Goal: Information Seeking & Learning: Learn about a topic

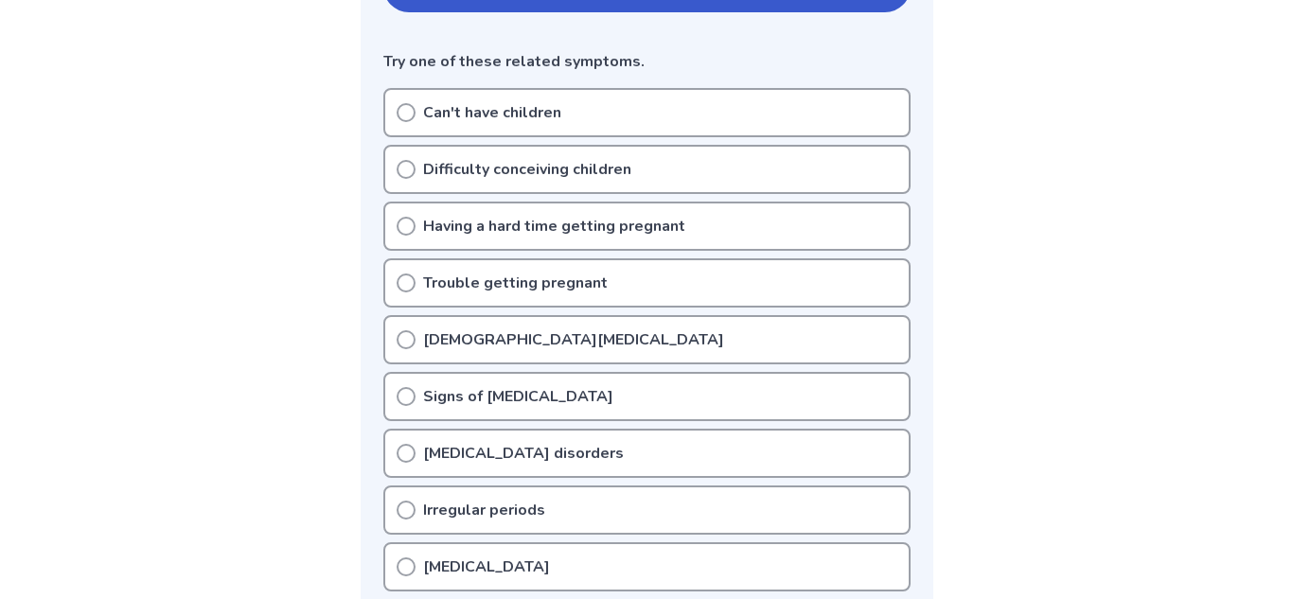
scroll to position [484, 0]
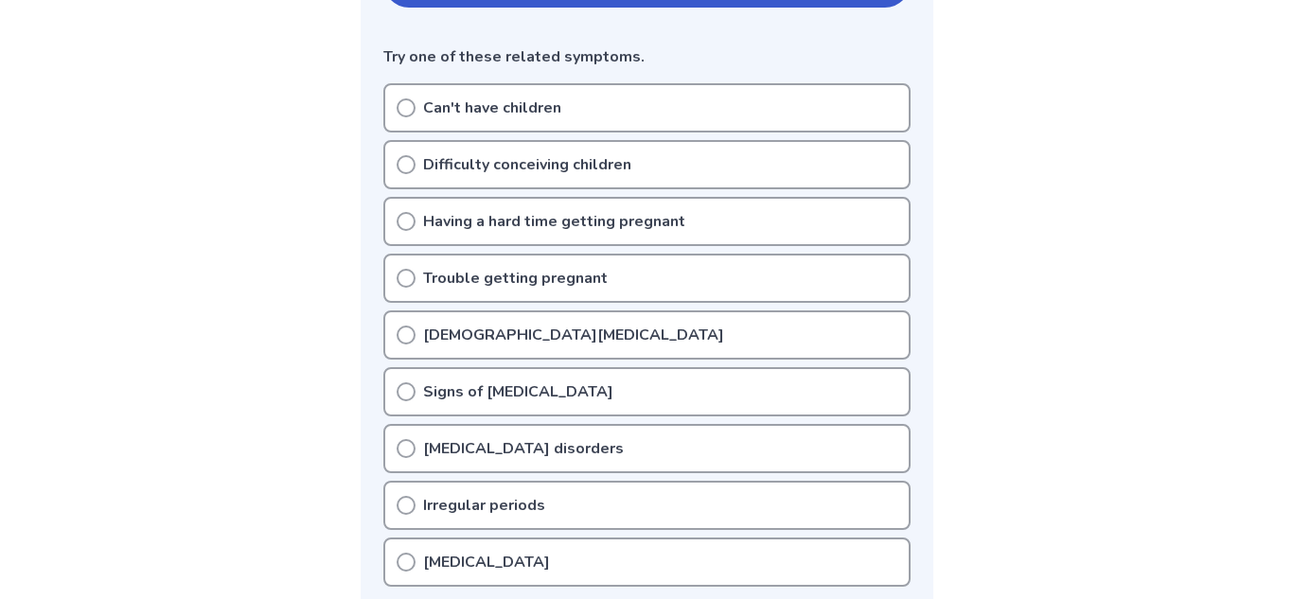
click at [535, 382] on p "Signs of [MEDICAL_DATA]" at bounding box center [518, 391] width 190 height 23
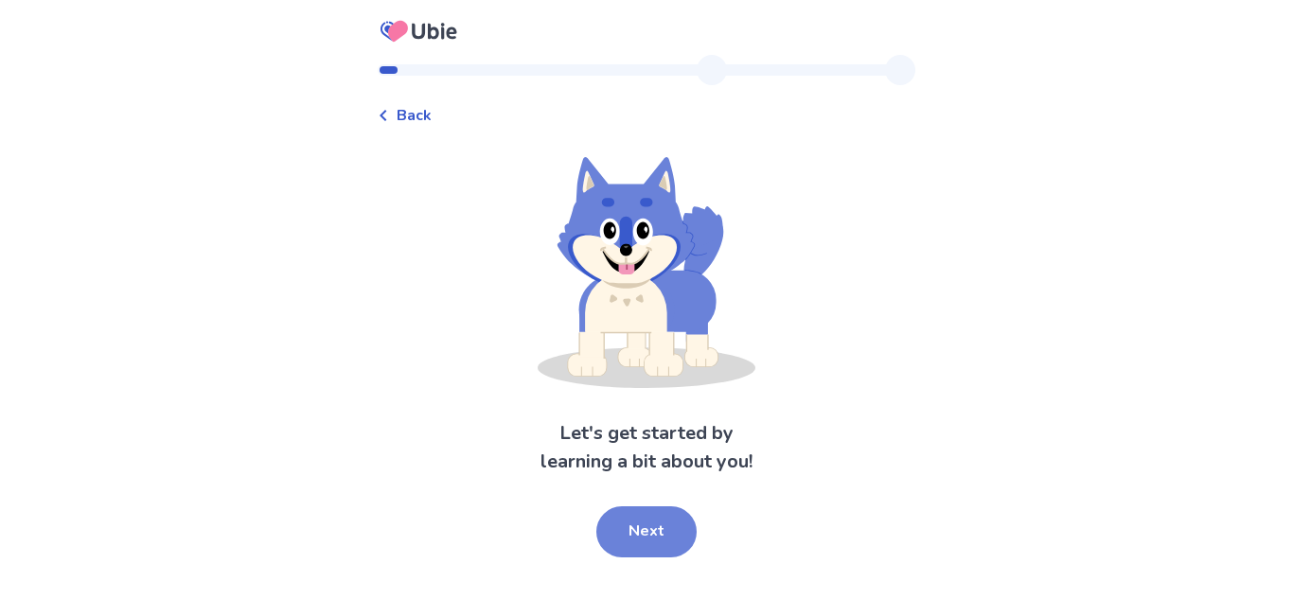
click at [638, 540] on button "Next" at bounding box center [646, 531] width 100 height 51
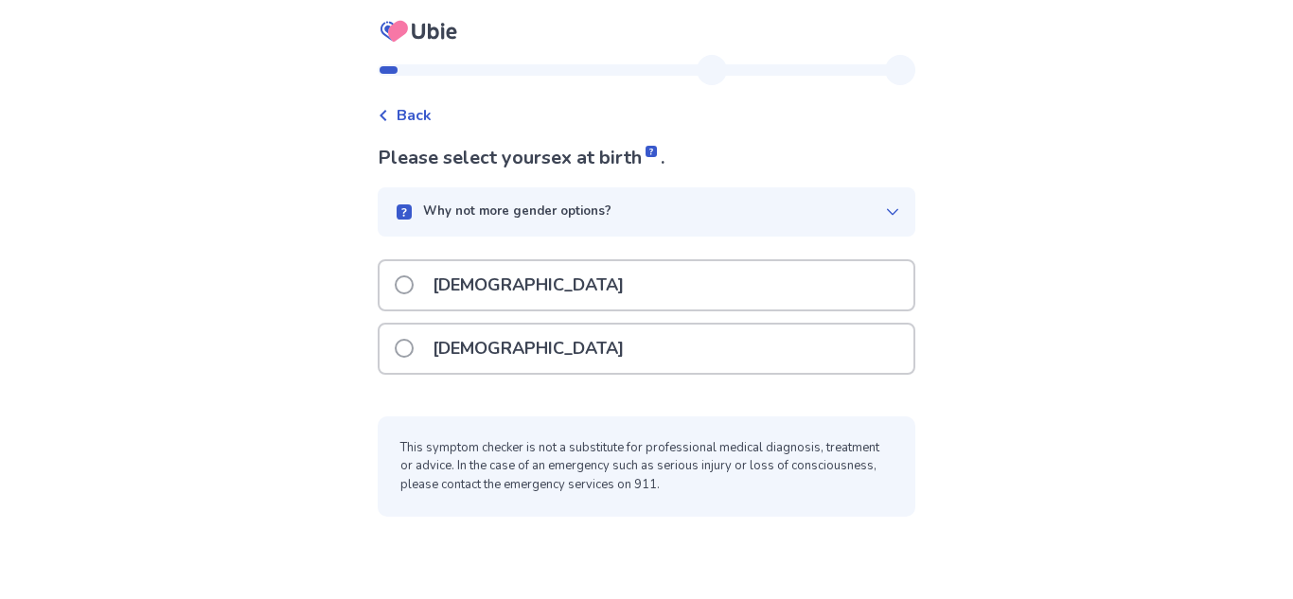
click at [531, 363] on div "[DEMOGRAPHIC_DATA]" at bounding box center [647, 349] width 534 height 48
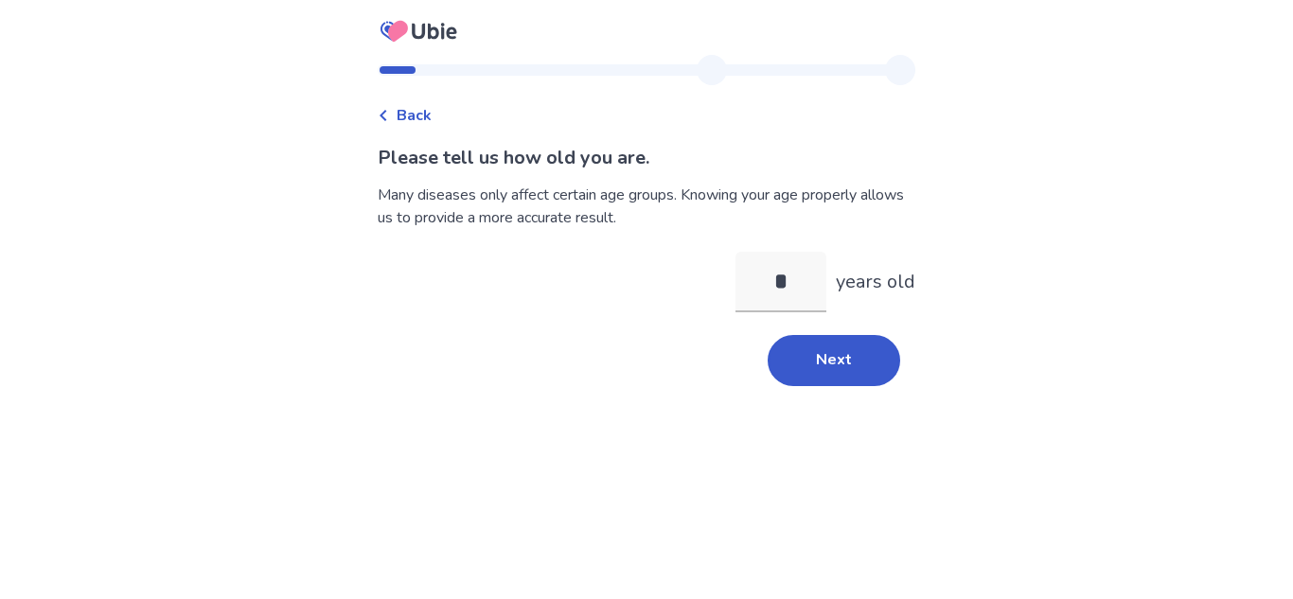
type input "**"
click at [851, 358] on button "Next" at bounding box center [834, 360] width 133 height 51
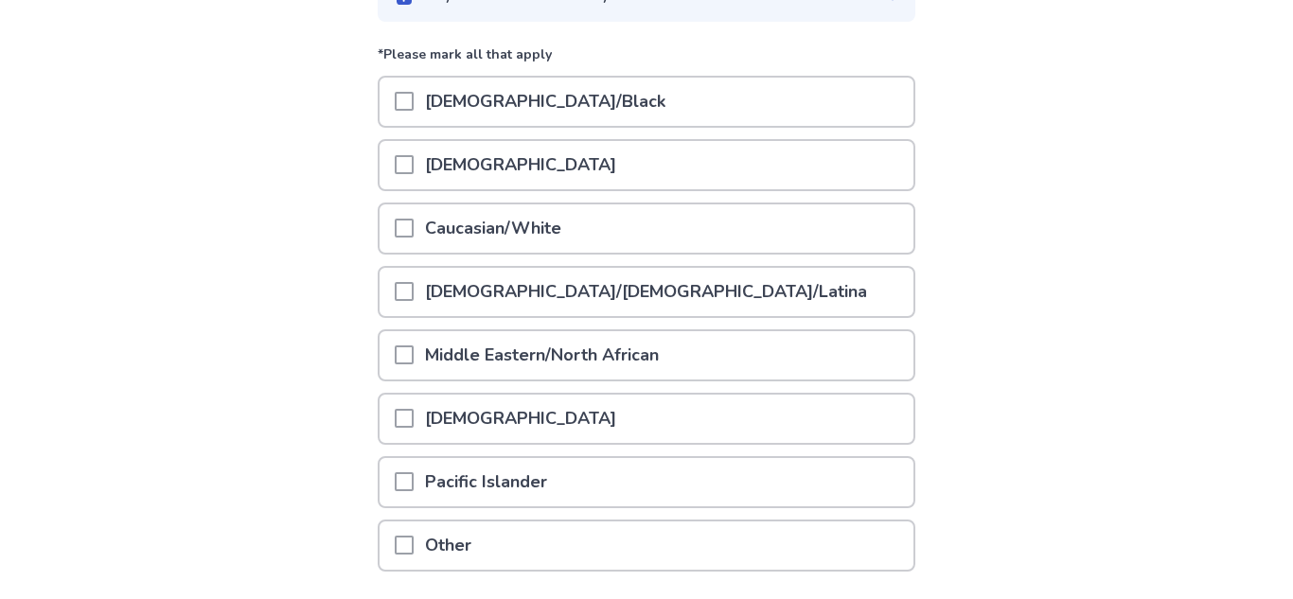
scroll to position [214, 0]
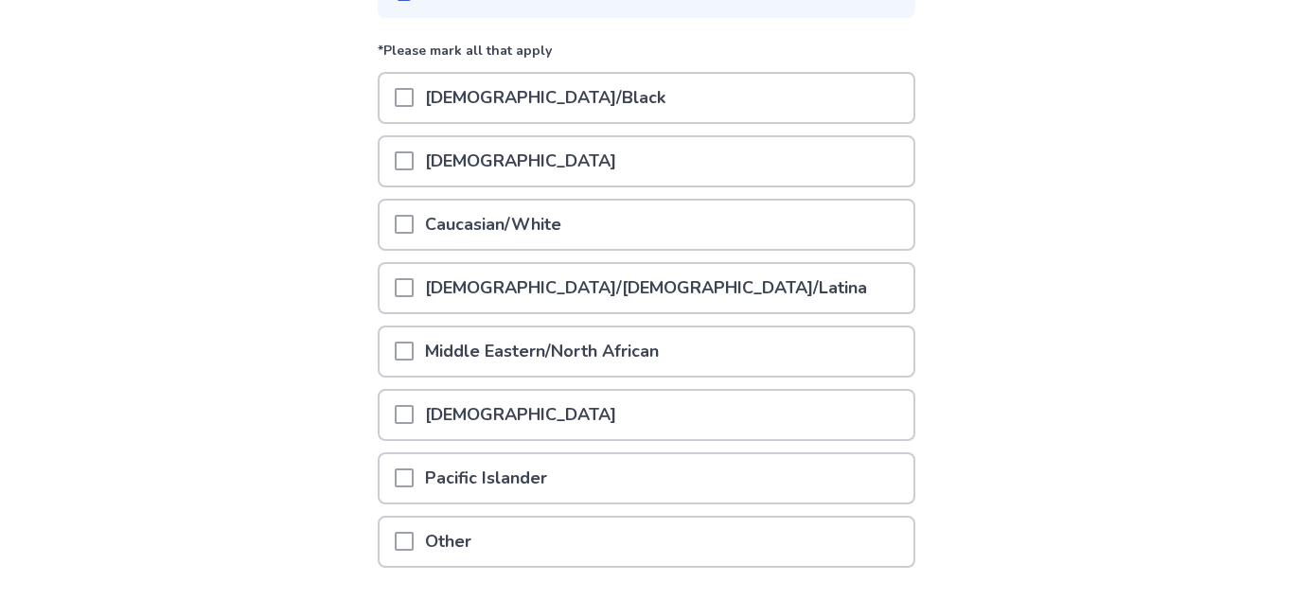
click at [842, 232] on div "Caucasian/White" at bounding box center [647, 225] width 534 height 48
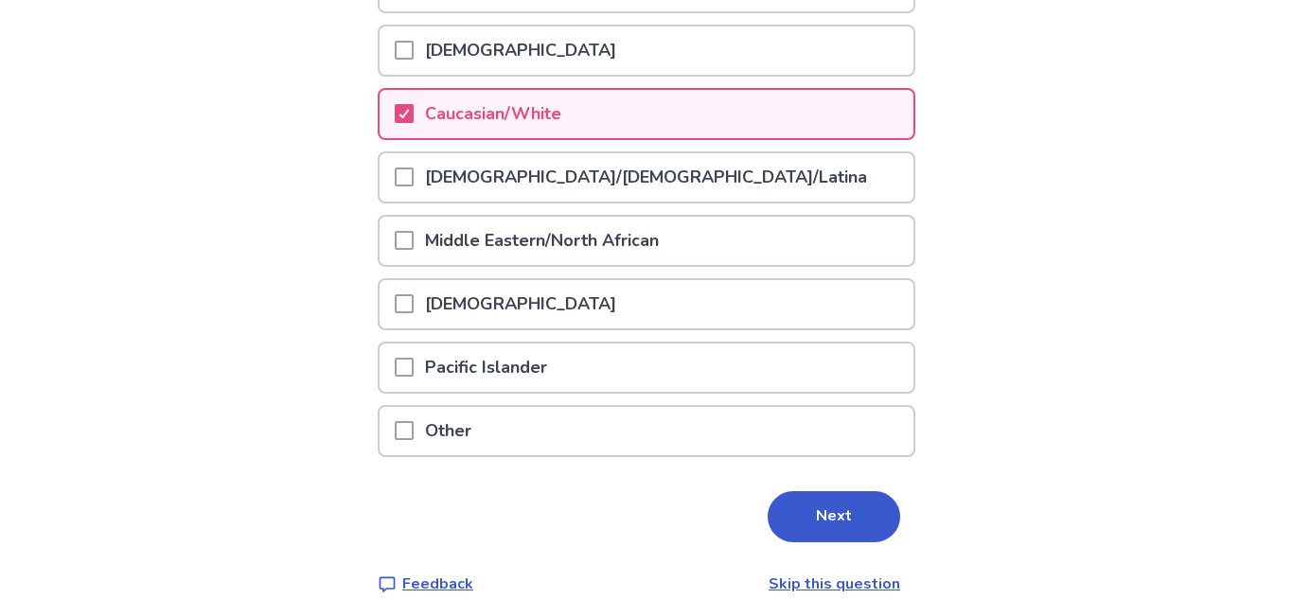
scroll to position [356, 0]
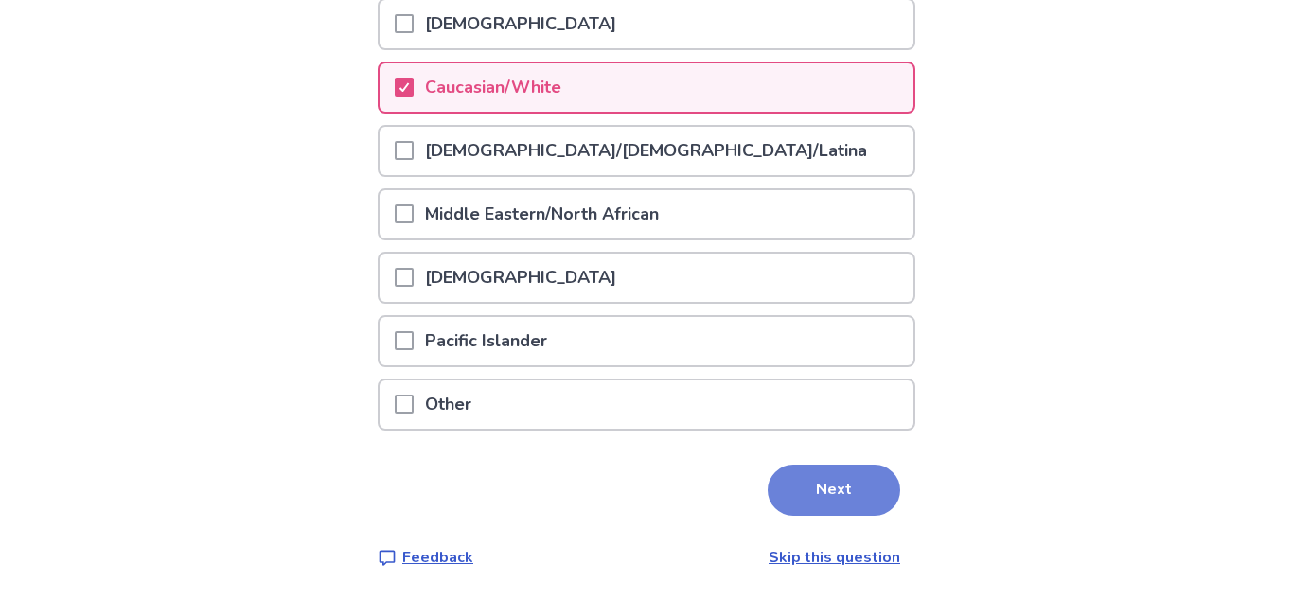
click at [838, 486] on button "Next" at bounding box center [834, 490] width 133 height 51
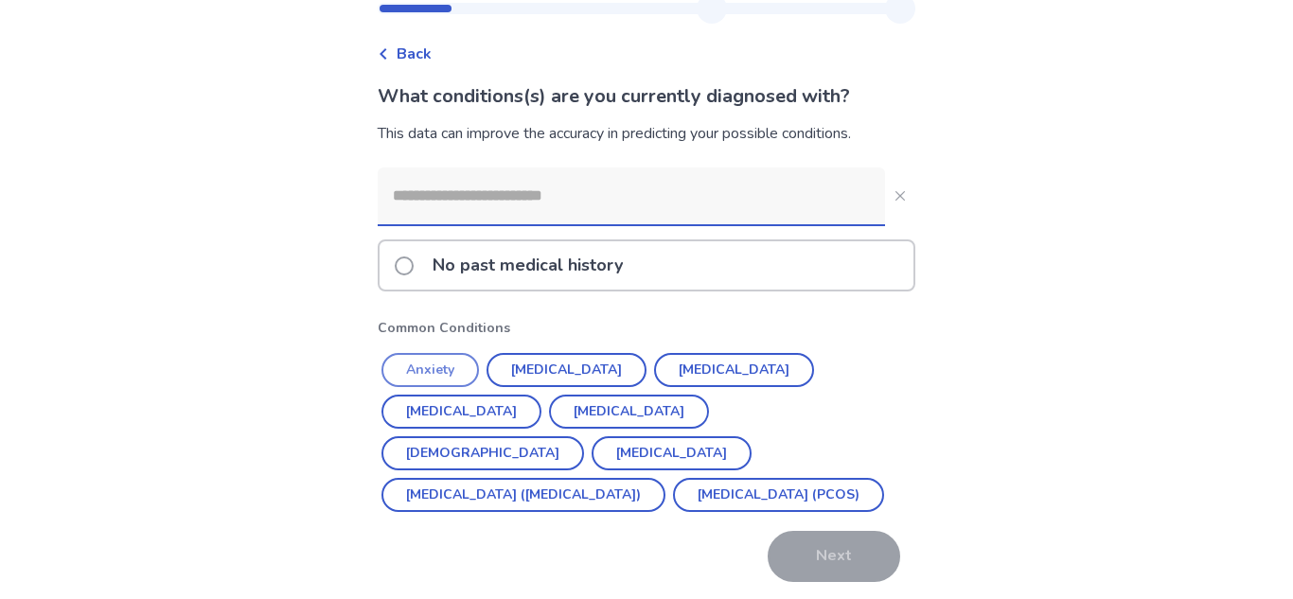
click at [451, 371] on button "Anxiety" at bounding box center [429, 370] width 97 height 34
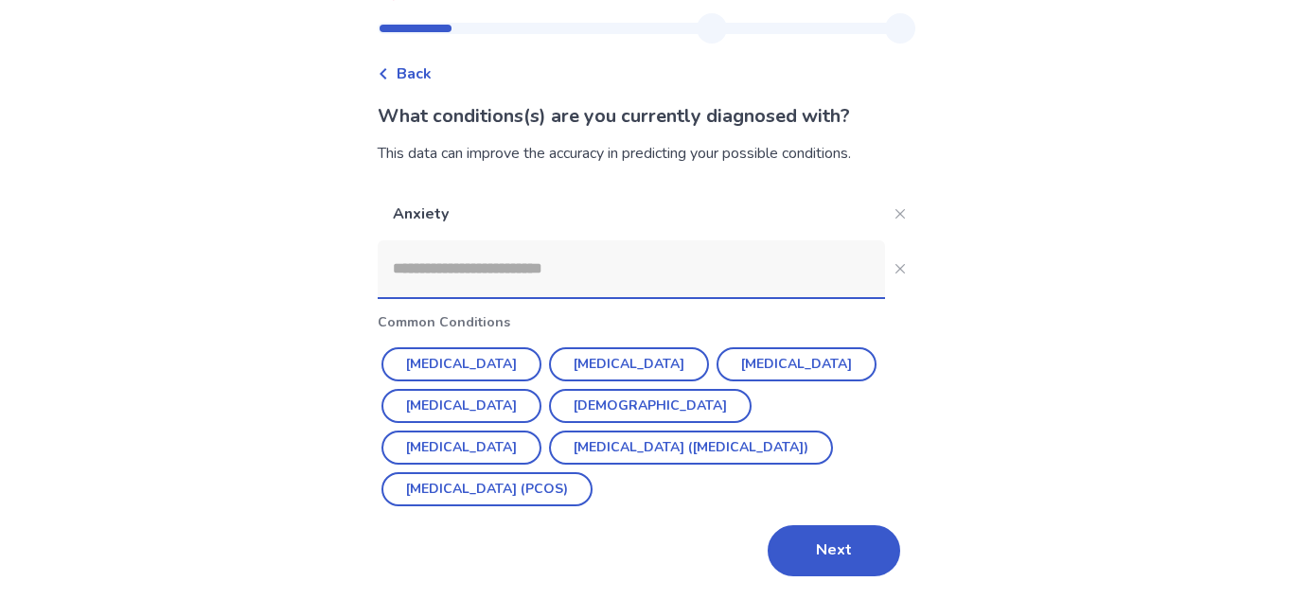
click at [800, 278] on input at bounding box center [631, 268] width 507 height 57
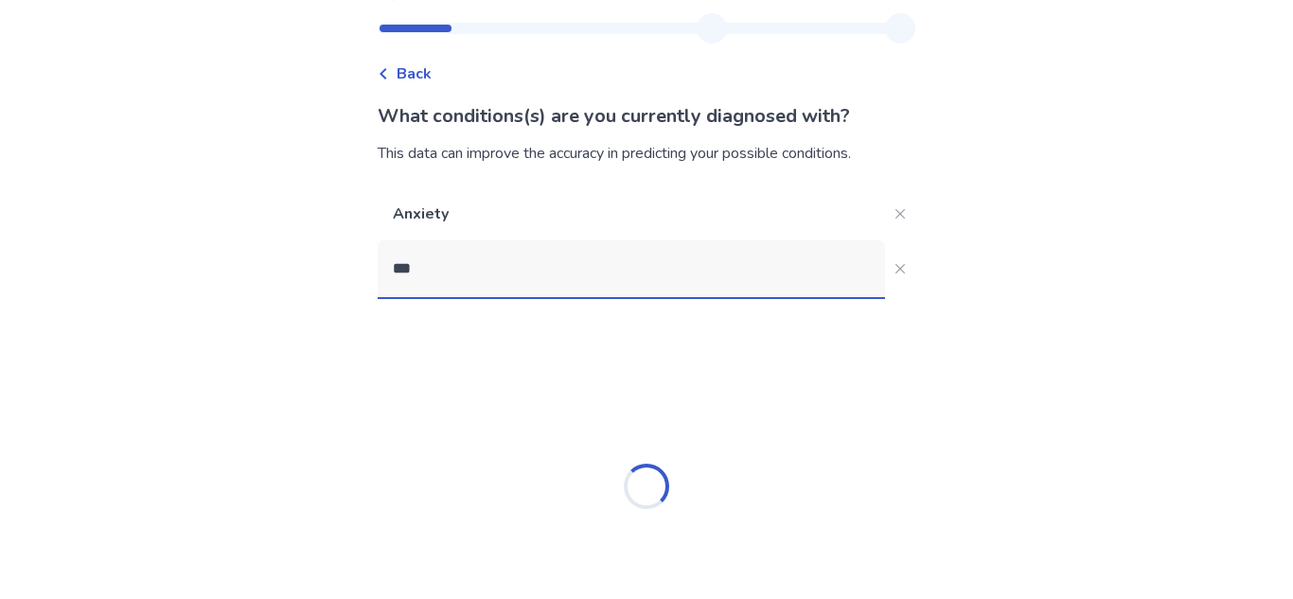
scroll to position [0, 0]
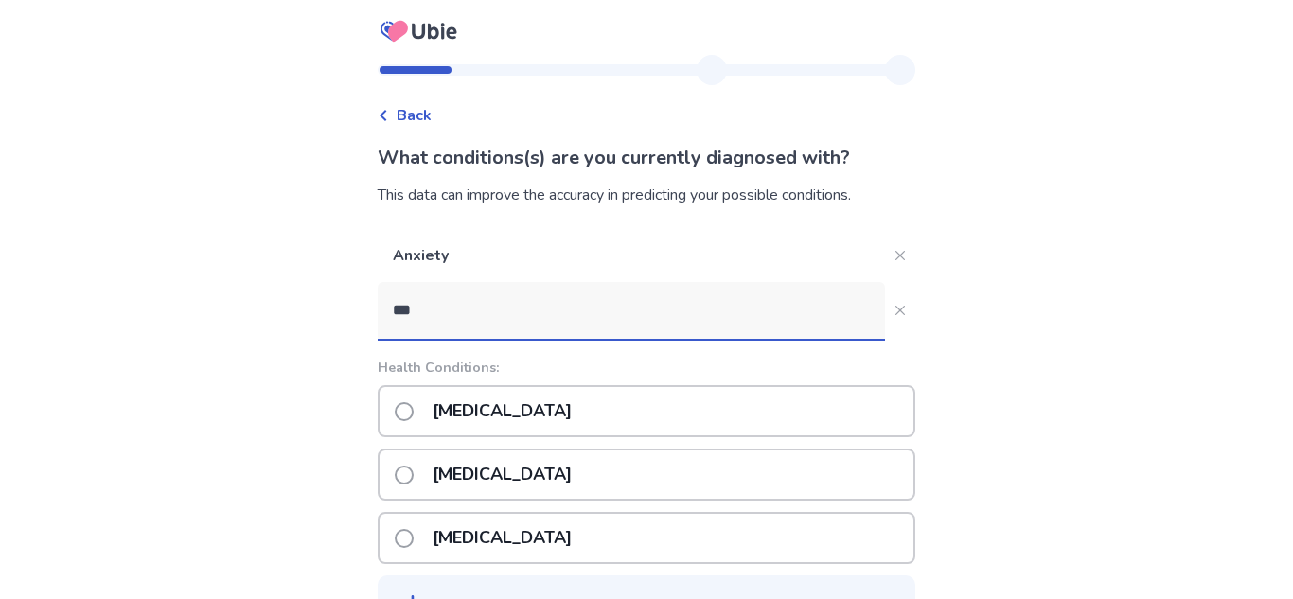
type input "***"
click at [677, 418] on div "[MEDICAL_DATA]" at bounding box center [647, 411] width 538 height 52
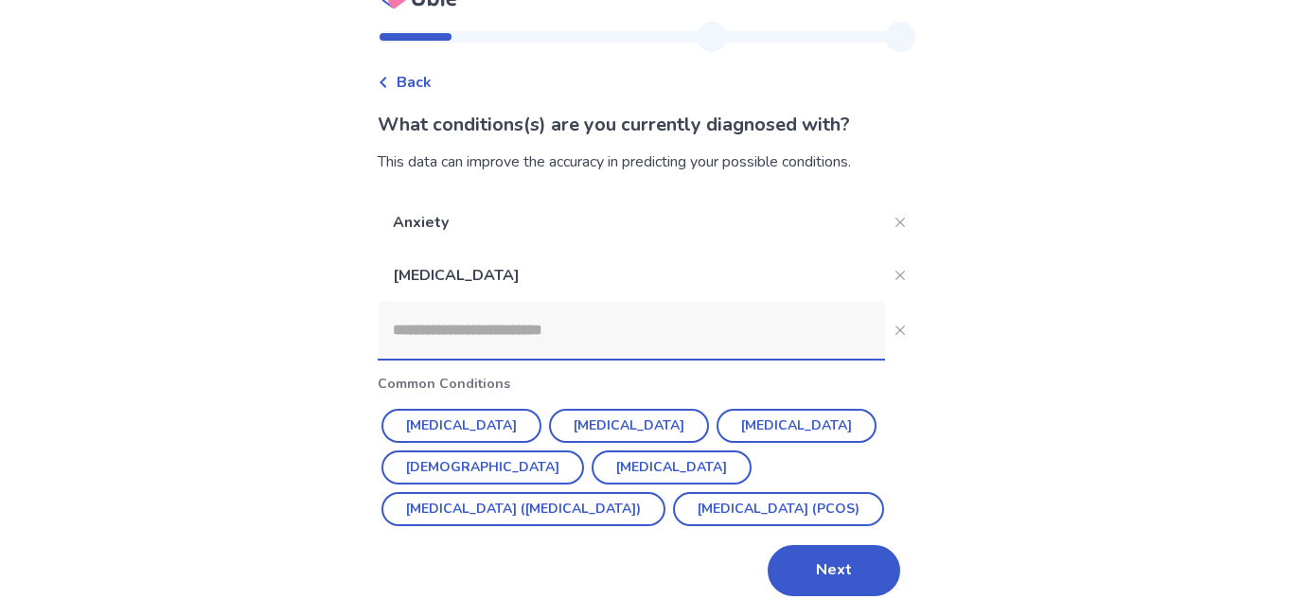
scroll to position [53, 0]
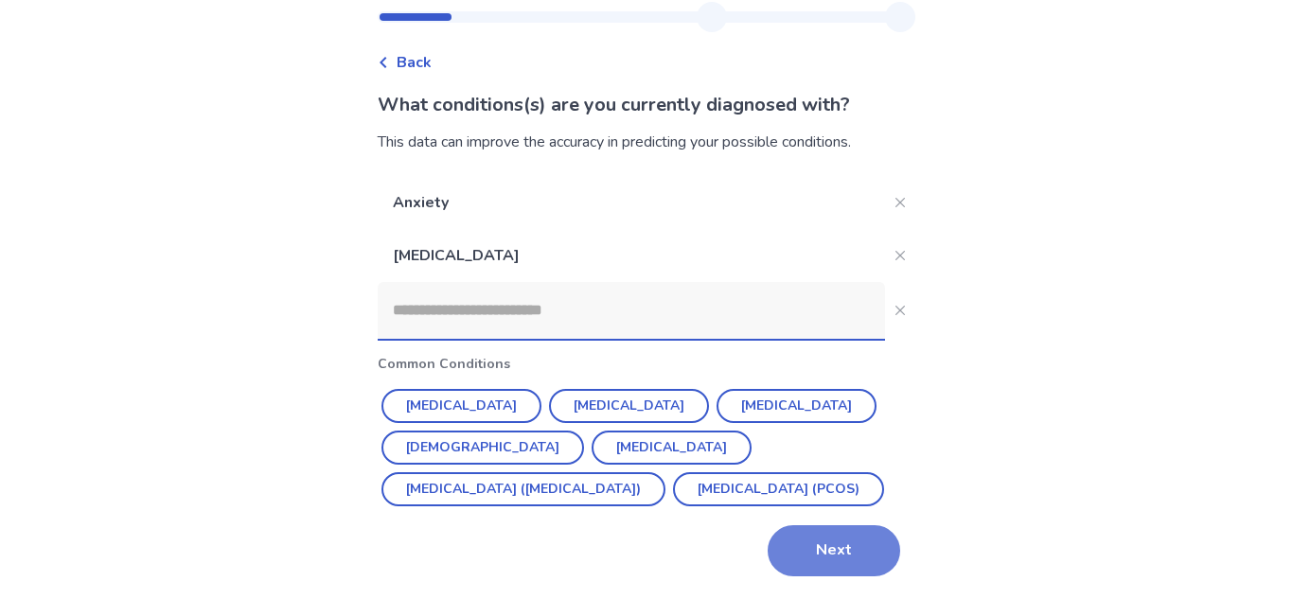
click at [827, 556] on button "Next" at bounding box center [834, 550] width 133 height 51
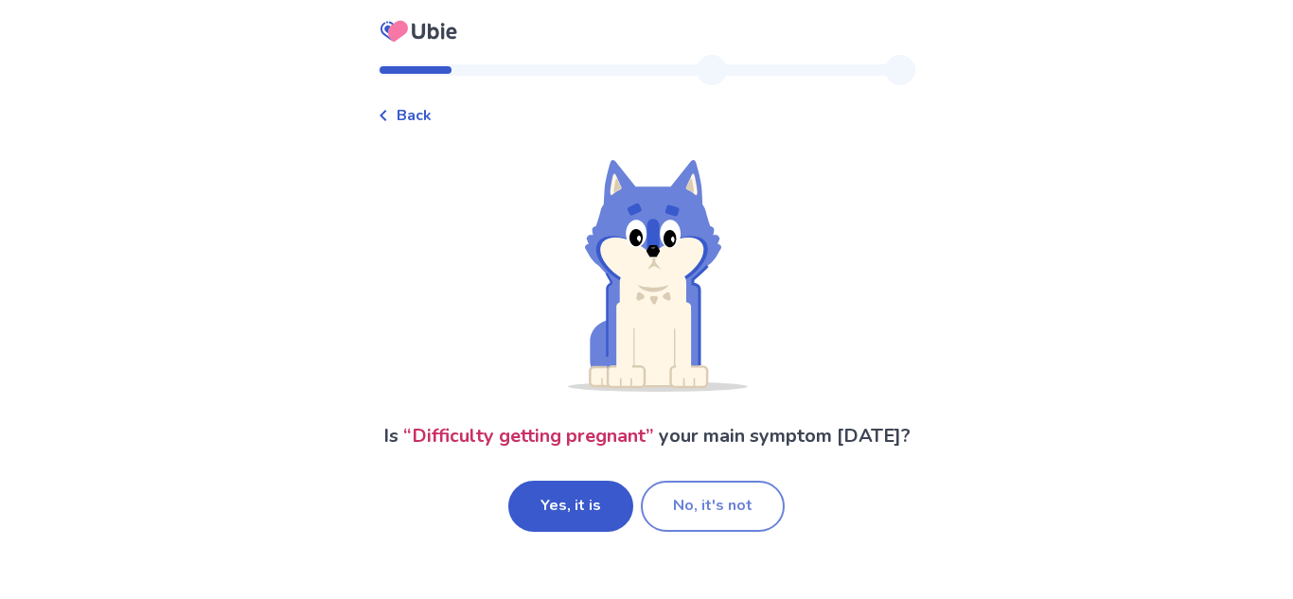
click at [722, 518] on button "No, it's not" at bounding box center [713, 506] width 144 height 51
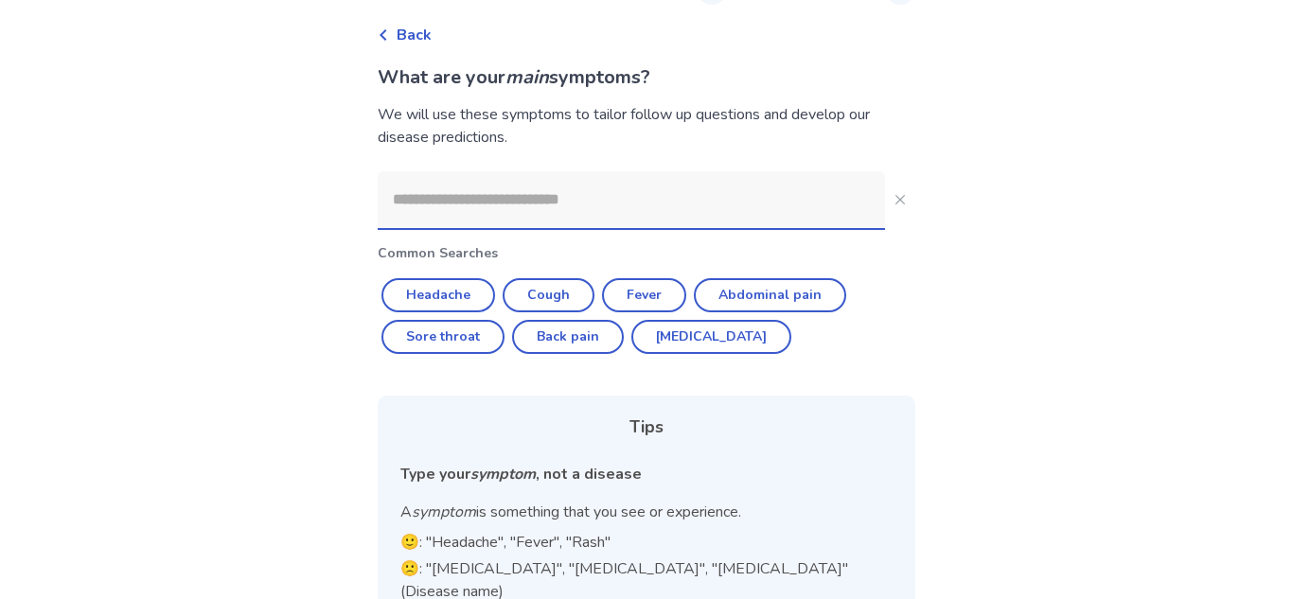
scroll to position [81, 0]
click at [468, 293] on button "Headache" at bounding box center [438, 294] width 114 height 34
type input "********"
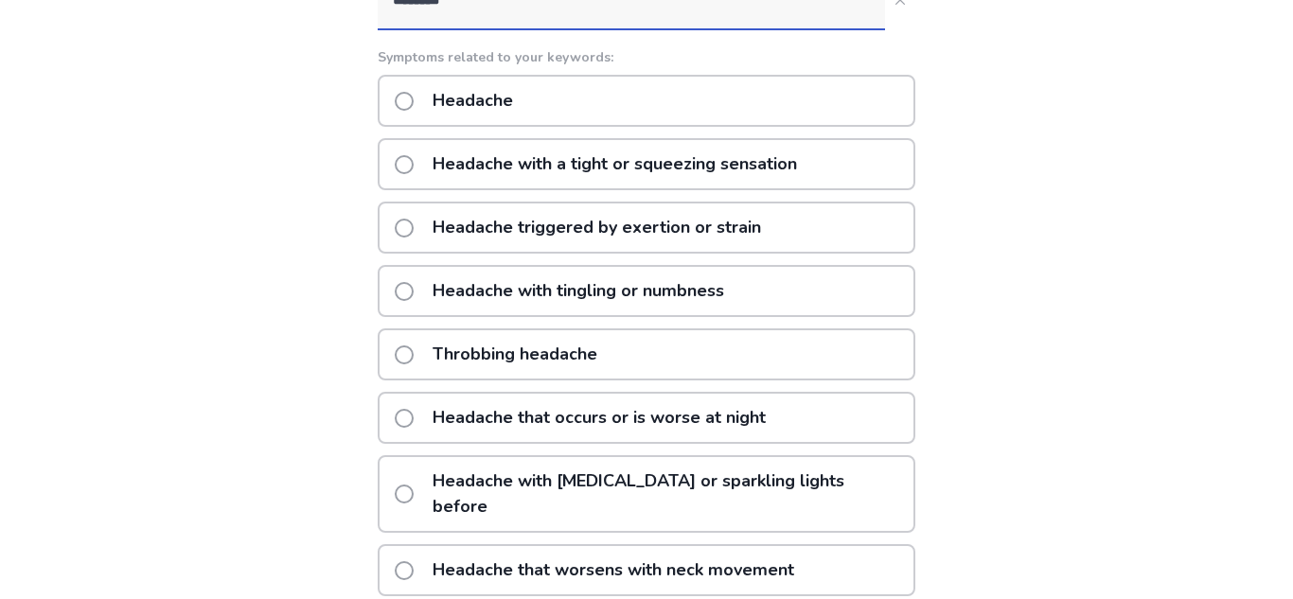
scroll to position [254, 0]
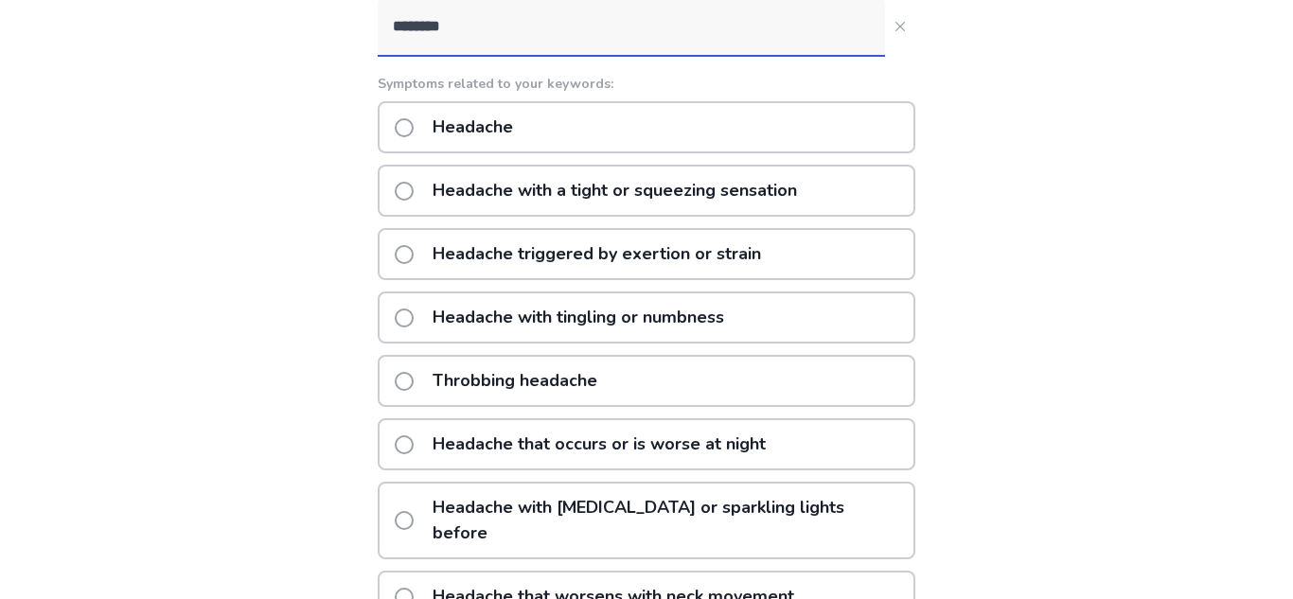
click at [776, 383] on div "Throbbing headache" at bounding box center [647, 381] width 538 height 52
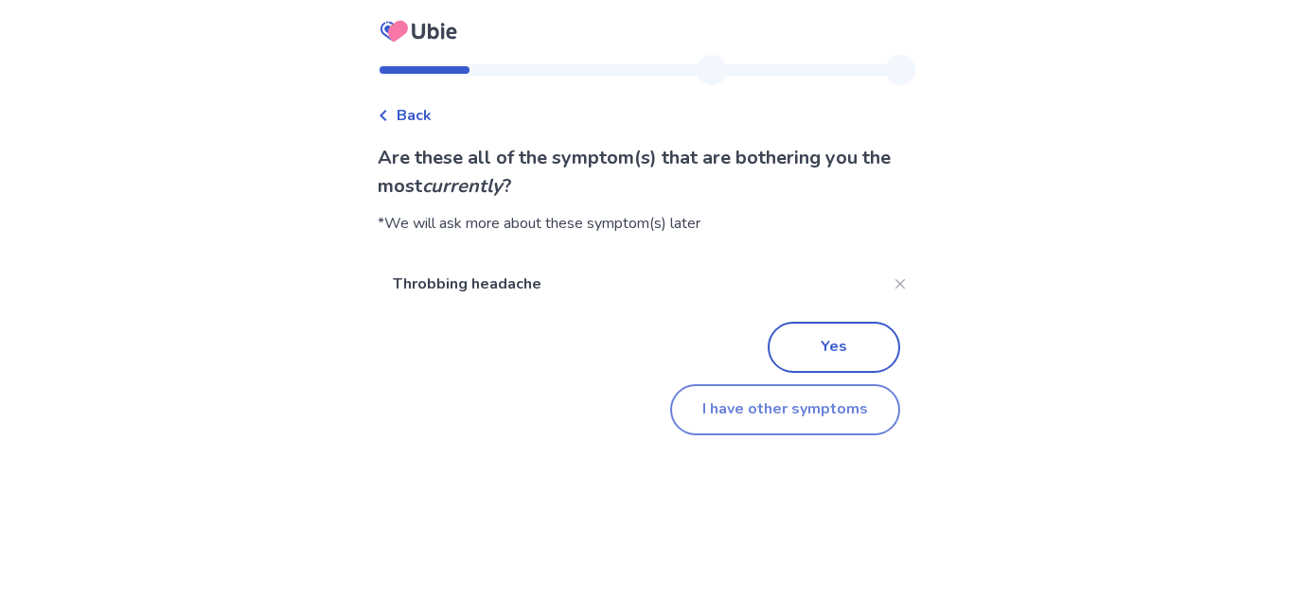
click at [815, 404] on button "I have other symptoms" at bounding box center [785, 409] width 230 height 51
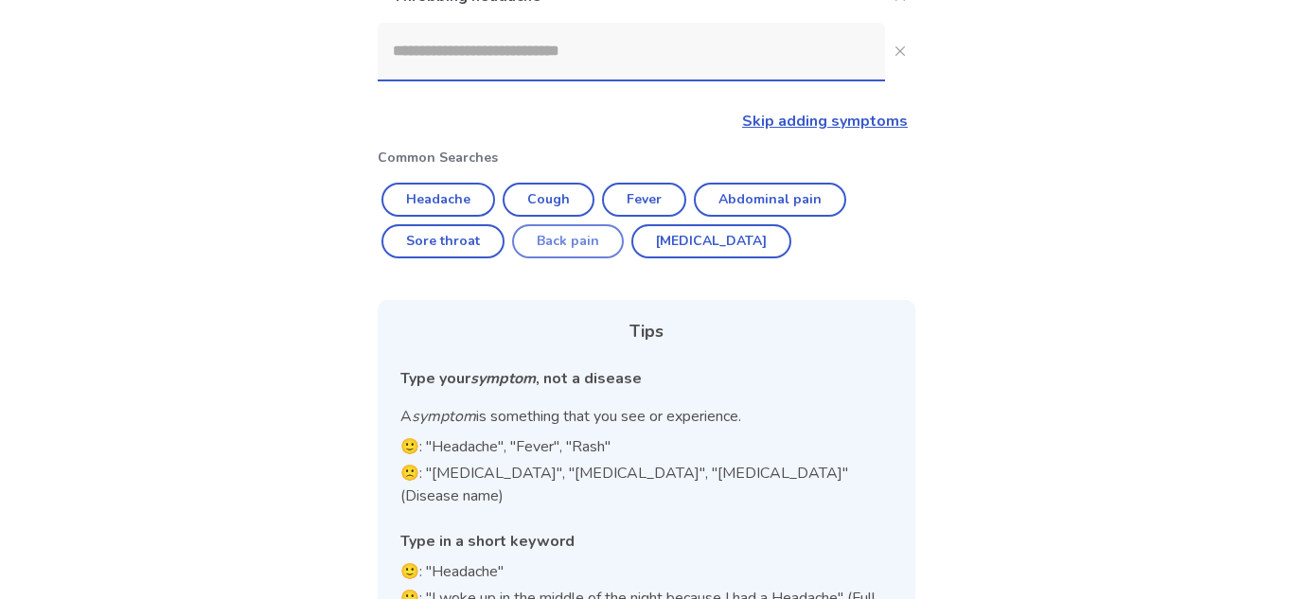
click at [562, 247] on button "Back pain" at bounding box center [568, 241] width 112 height 34
type input "*********"
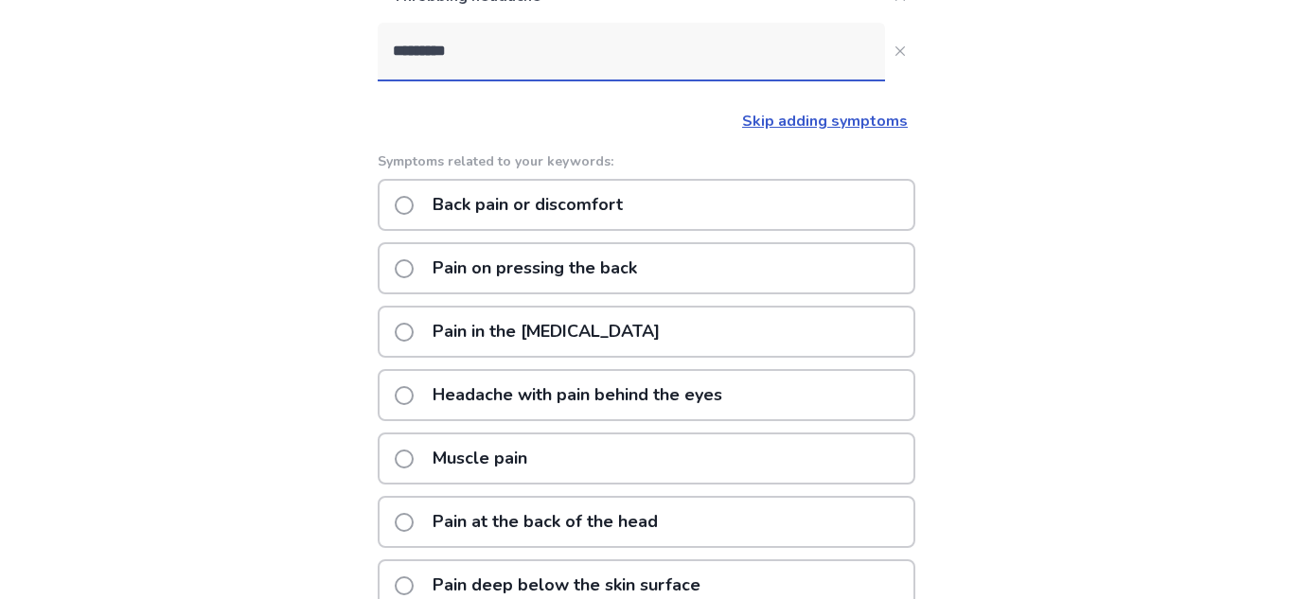
click at [769, 219] on div "Back pain or discomfort" at bounding box center [647, 205] width 538 height 52
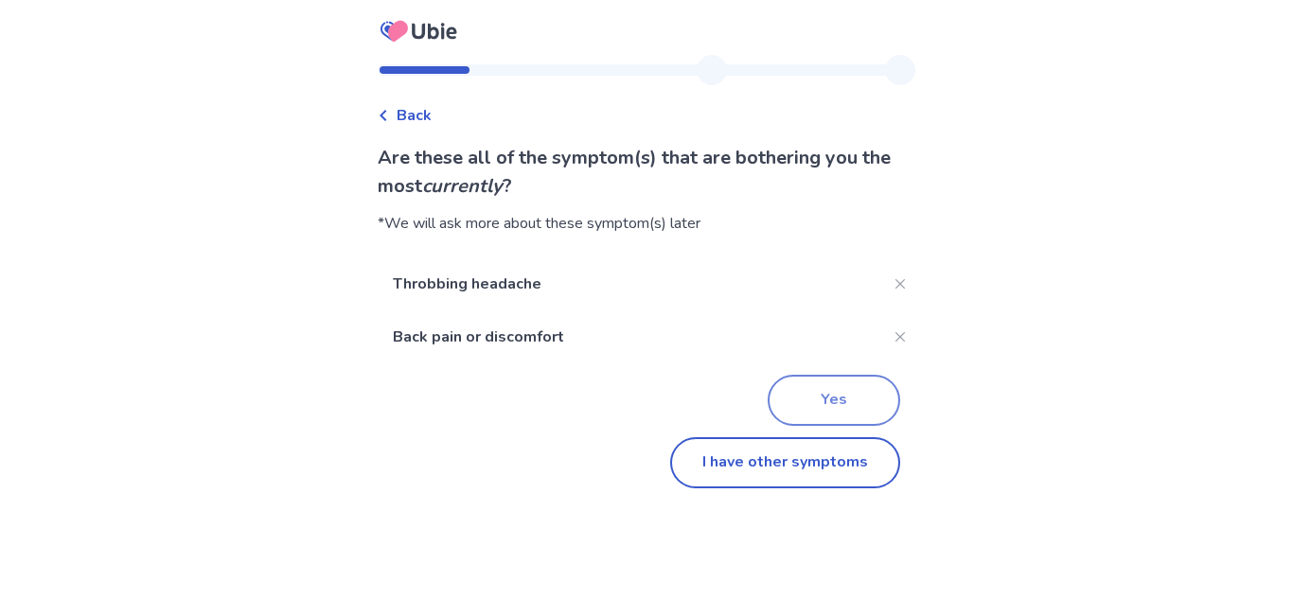
click at [820, 410] on button "Yes" at bounding box center [834, 400] width 133 height 51
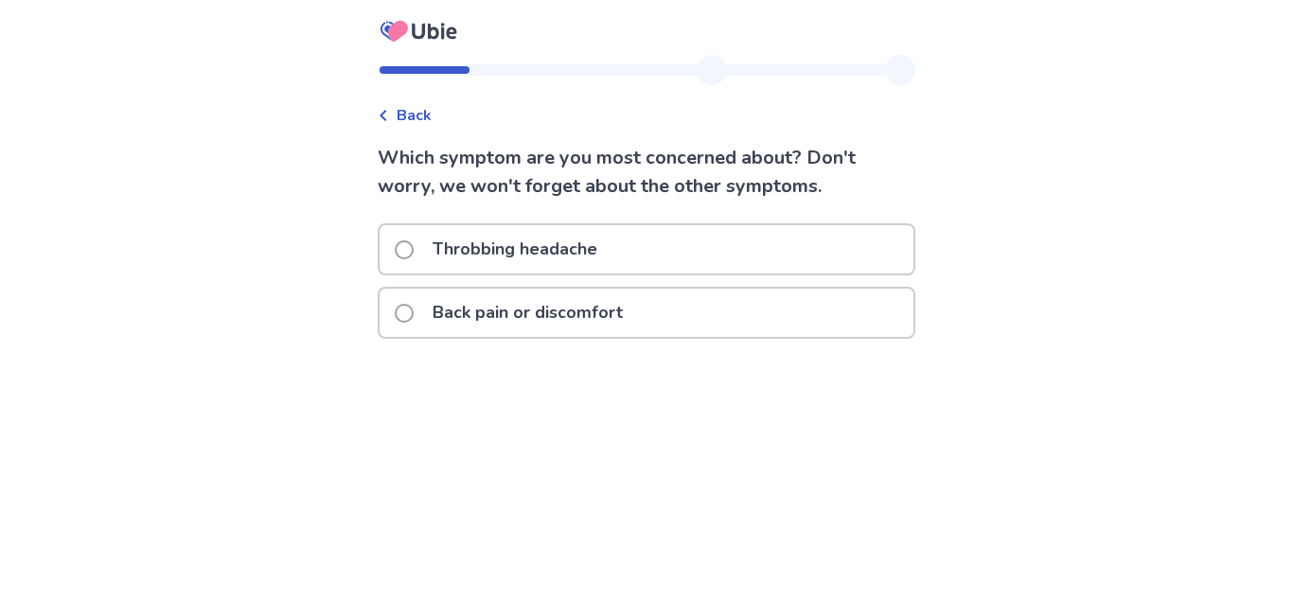
click at [853, 263] on div "Throbbing headache" at bounding box center [647, 249] width 534 height 48
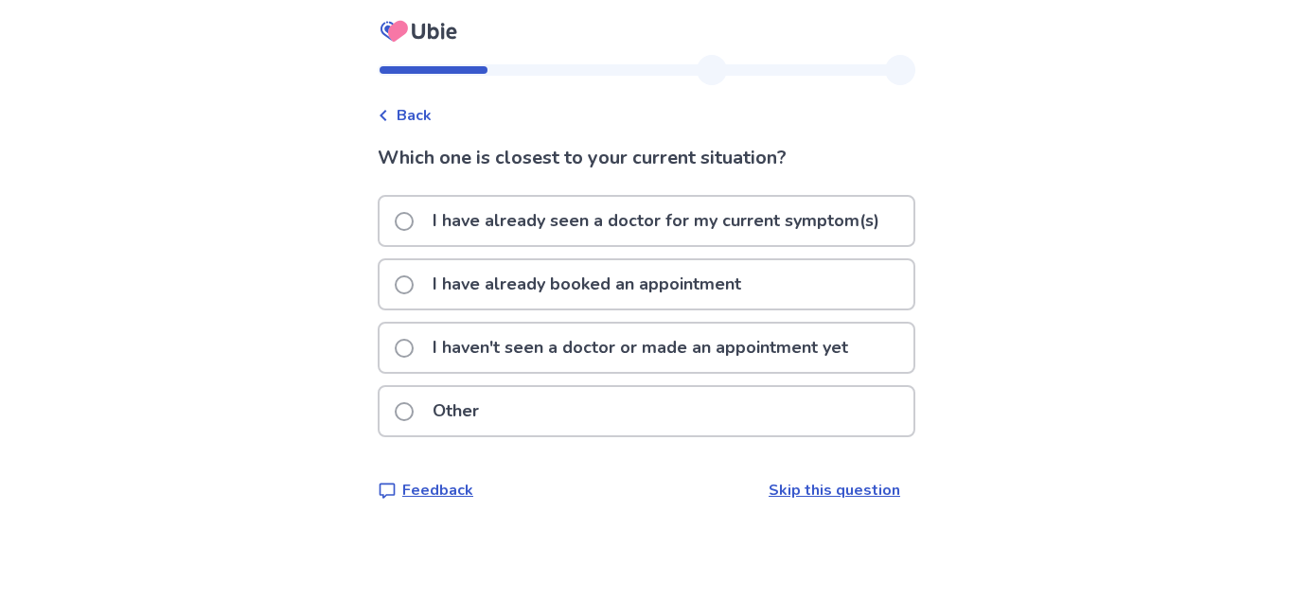
click at [870, 236] on p "I have already seen a doctor for my current symptom(s)" at bounding box center [655, 221] width 469 height 48
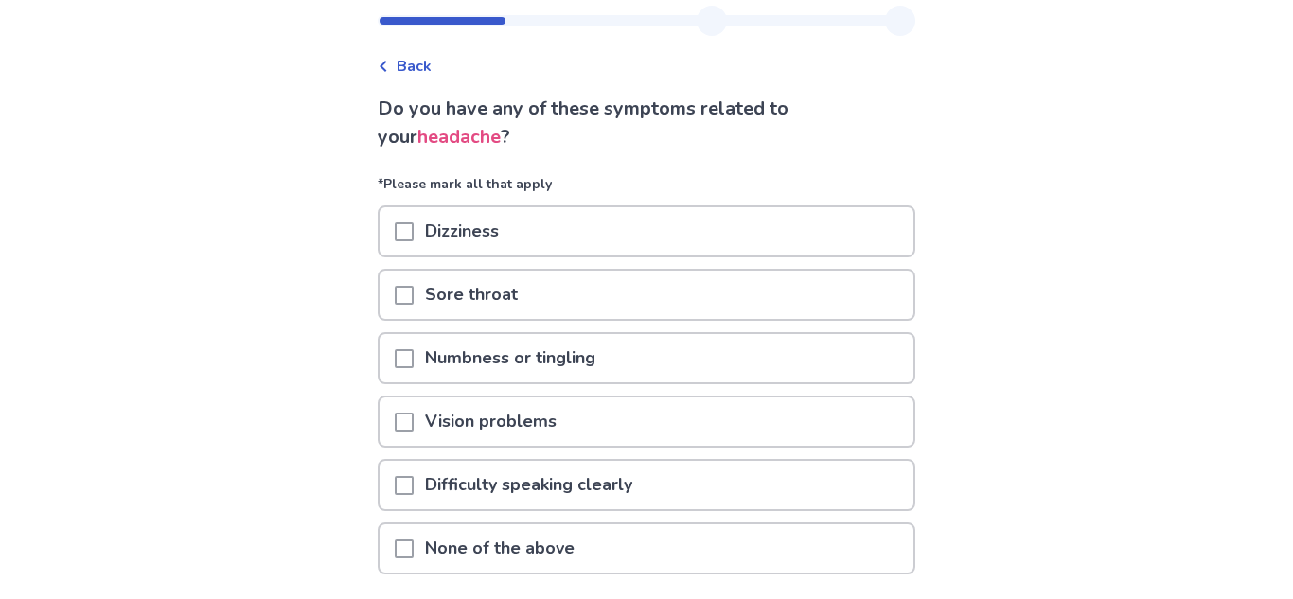
scroll to position [51, 0]
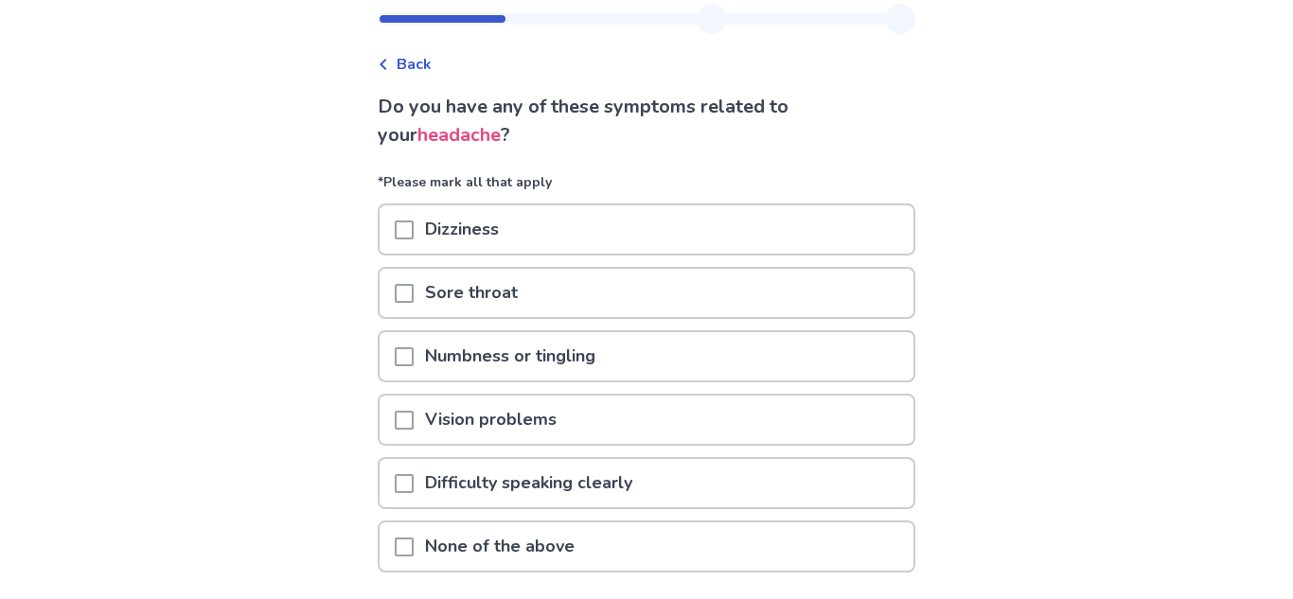
click at [877, 241] on div "Dizziness" at bounding box center [647, 229] width 534 height 48
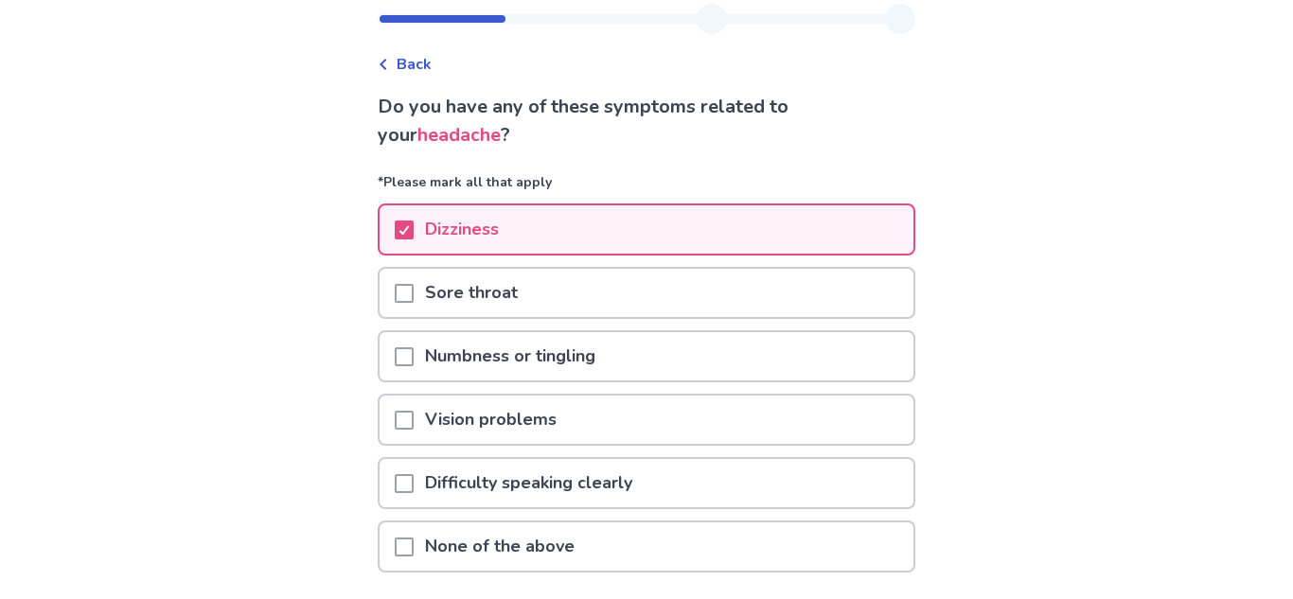
click at [827, 300] on div "Sore throat" at bounding box center [647, 293] width 534 height 48
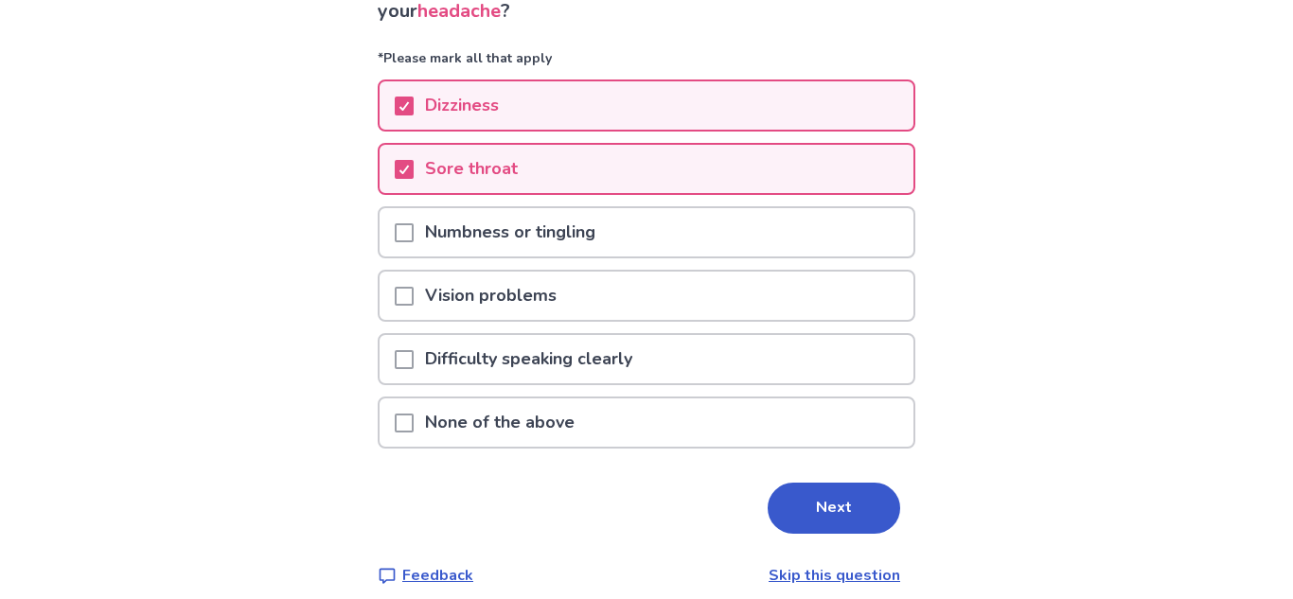
scroll to position [193, 0]
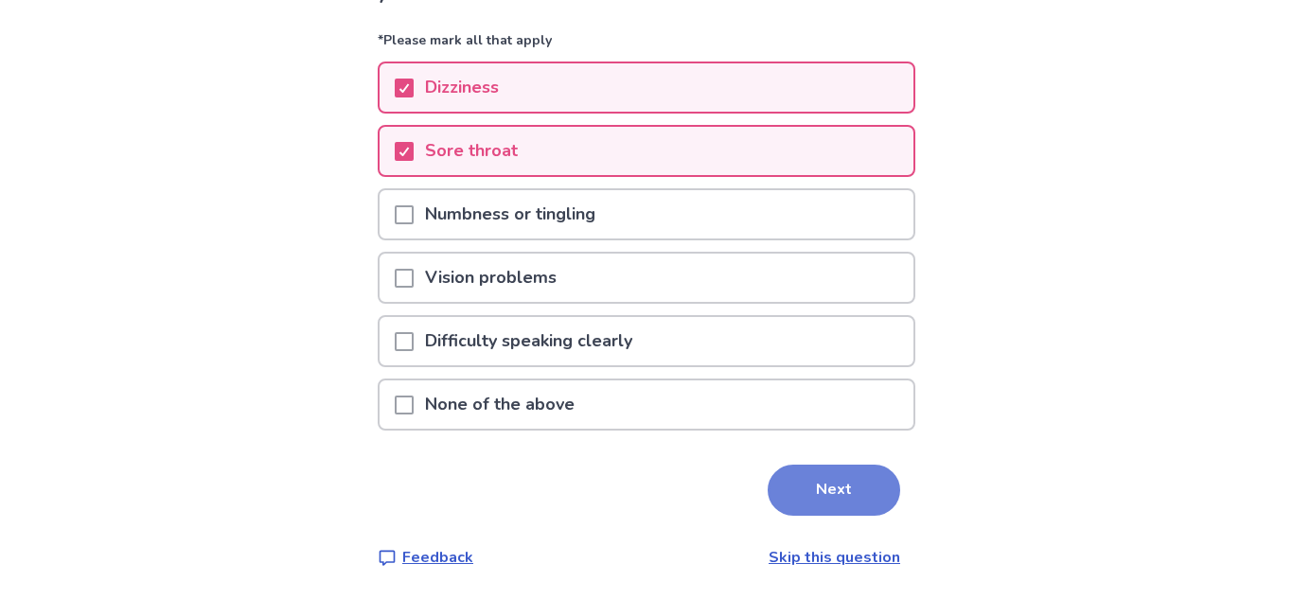
click at [825, 495] on button "Next" at bounding box center [834, 490] width 133 height 51
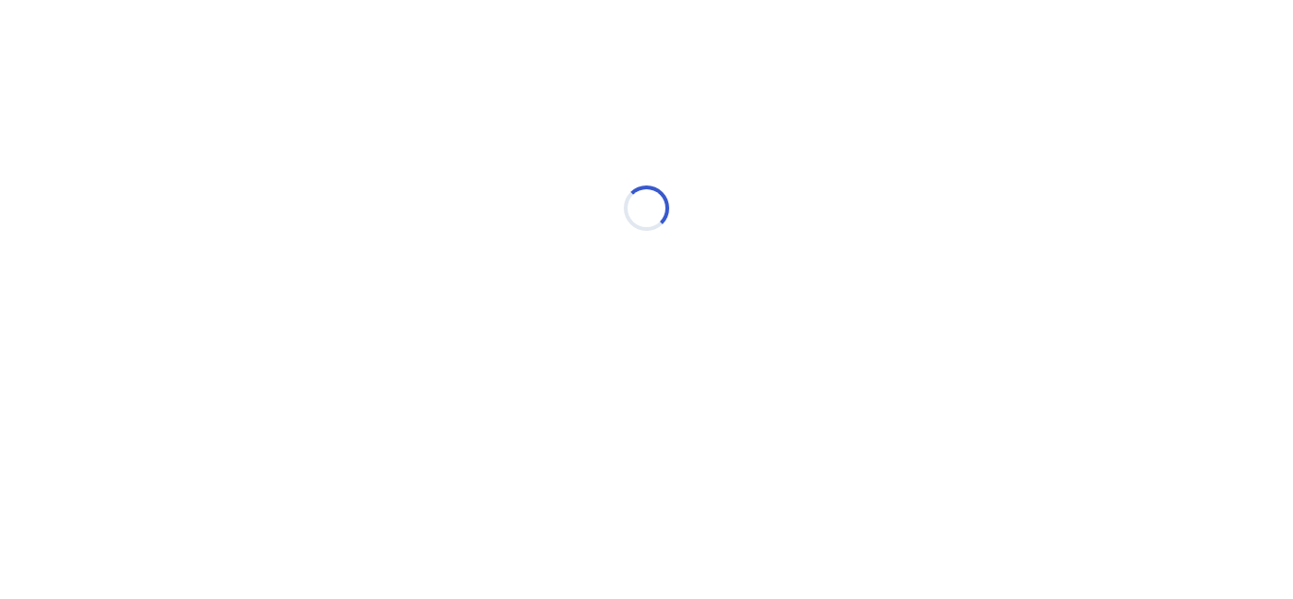
select select "*"
